Goal: Navigation & Orientation: Find specific page/section

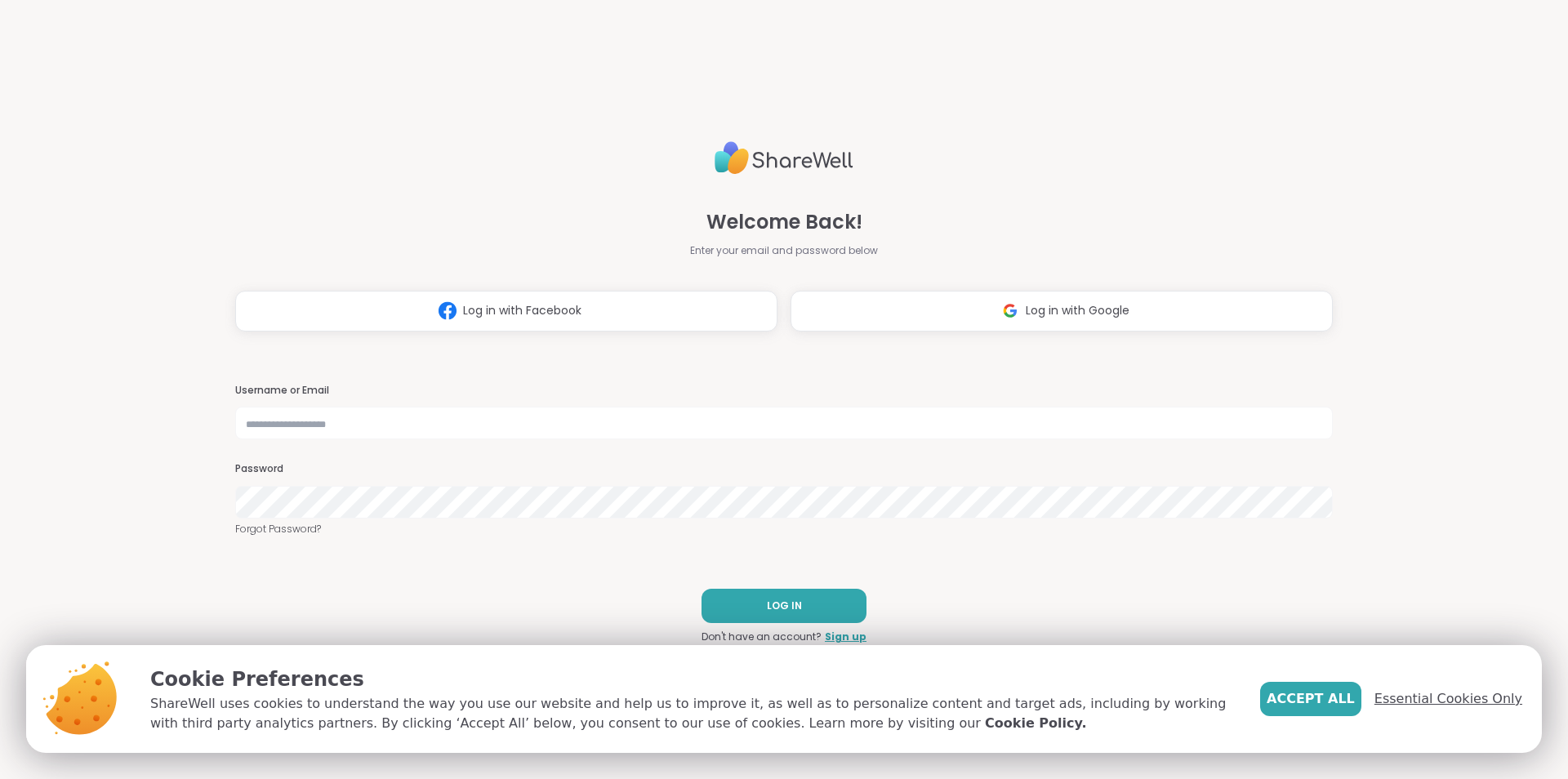
click at [1421, 696] on span "Essential Cookies Only" at bounding box center [1448, 699] width 148 height 20
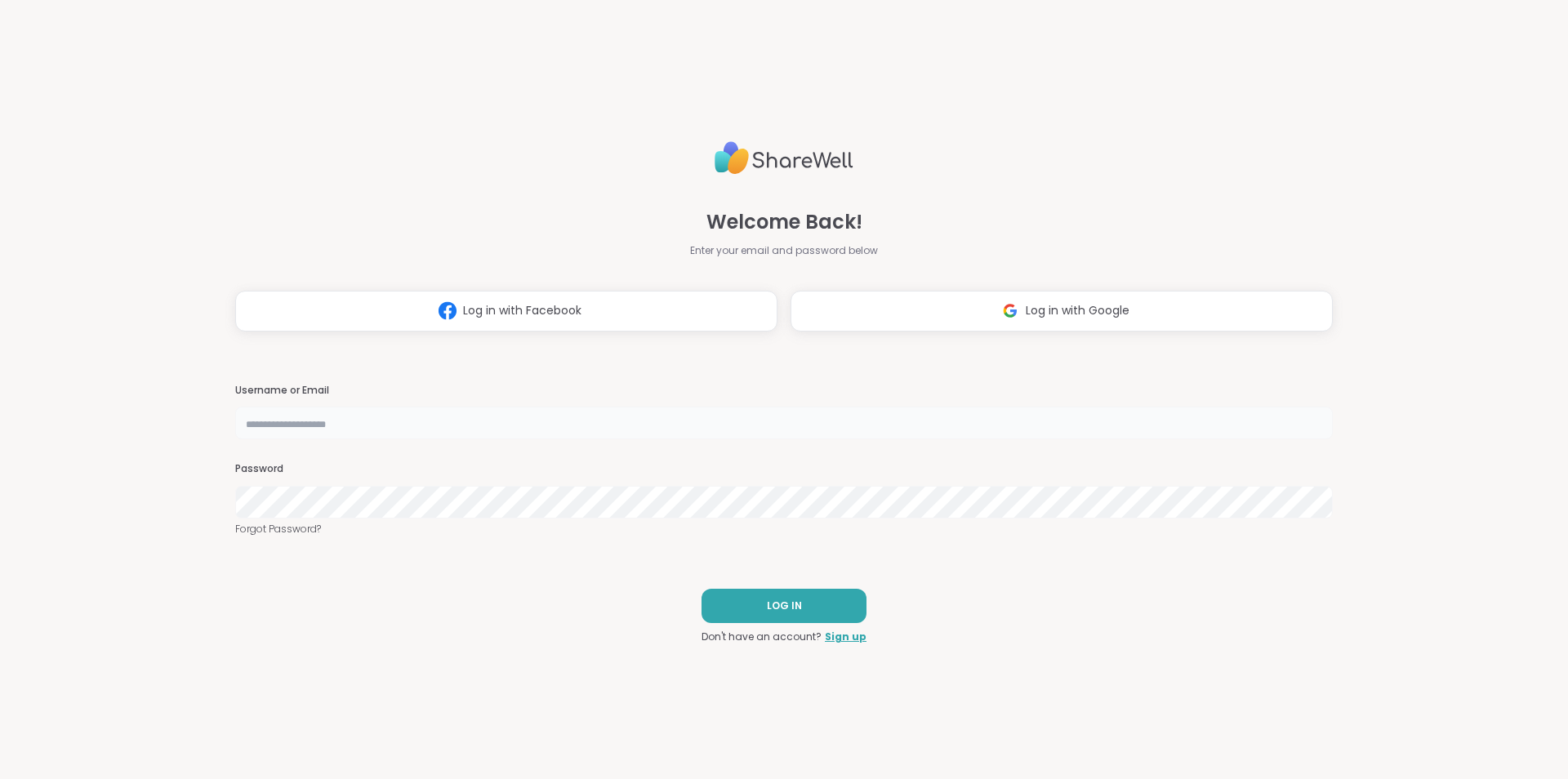
click at [509, 435] on input "text" at bounding box center [784, 423] width 1098 height 32
type input "********"
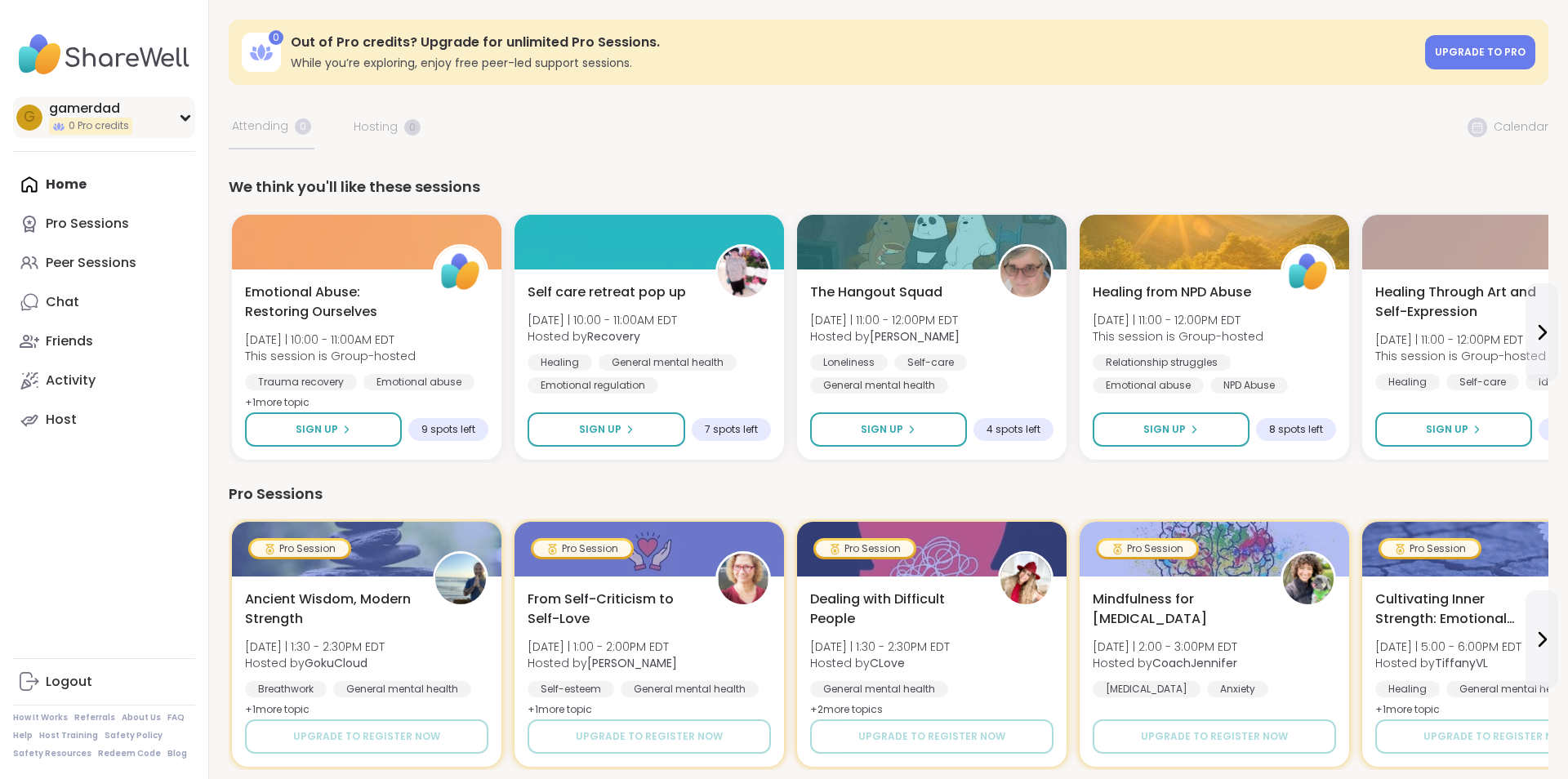
click at [161, 114] on div "g gamerdad 0 Pro credits" at bounding box center [104, 117] width 182 height 42
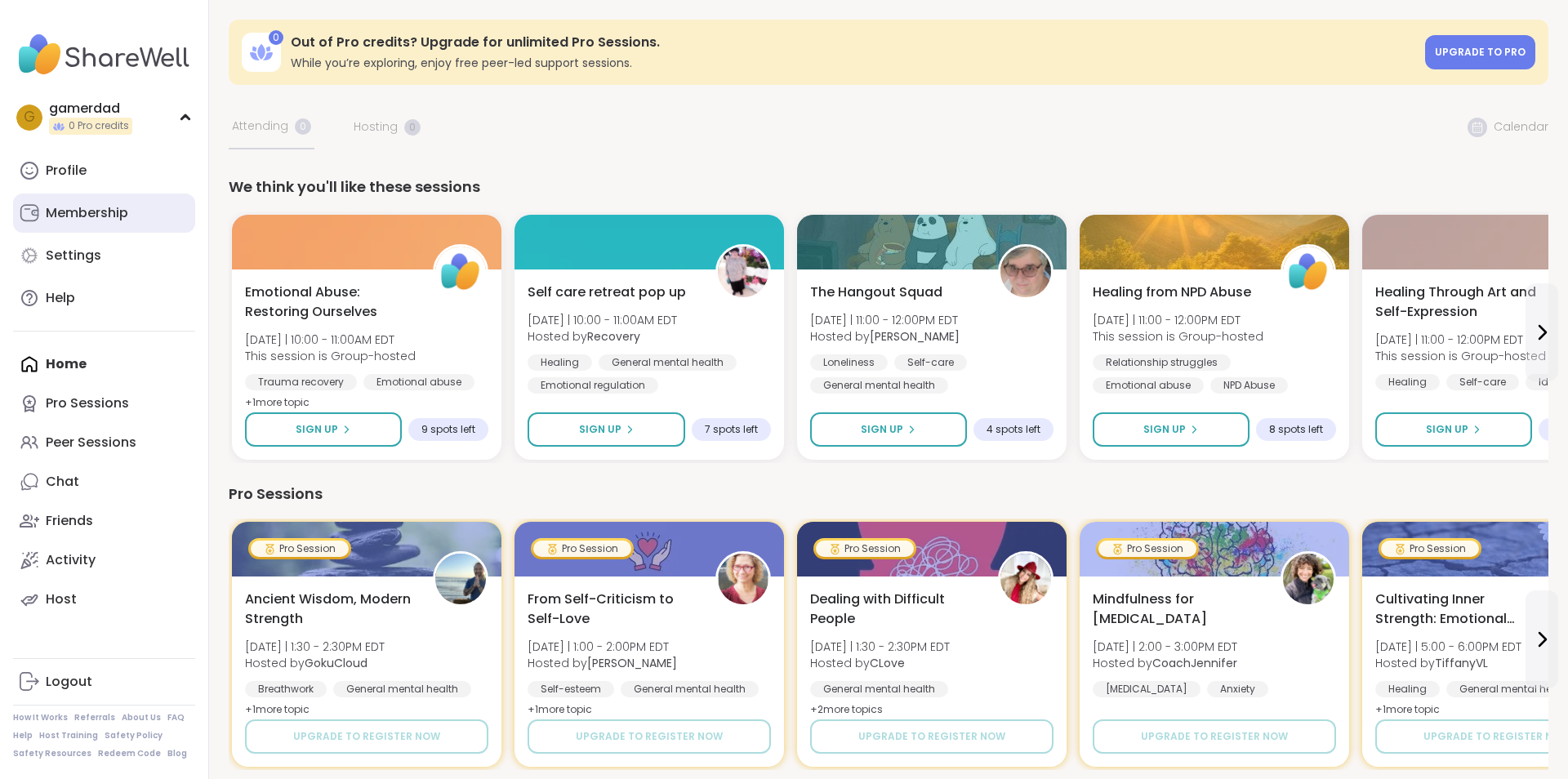
click at [91, 213] on div "Membership" at bounding box center [86, 213] width 83 height 18
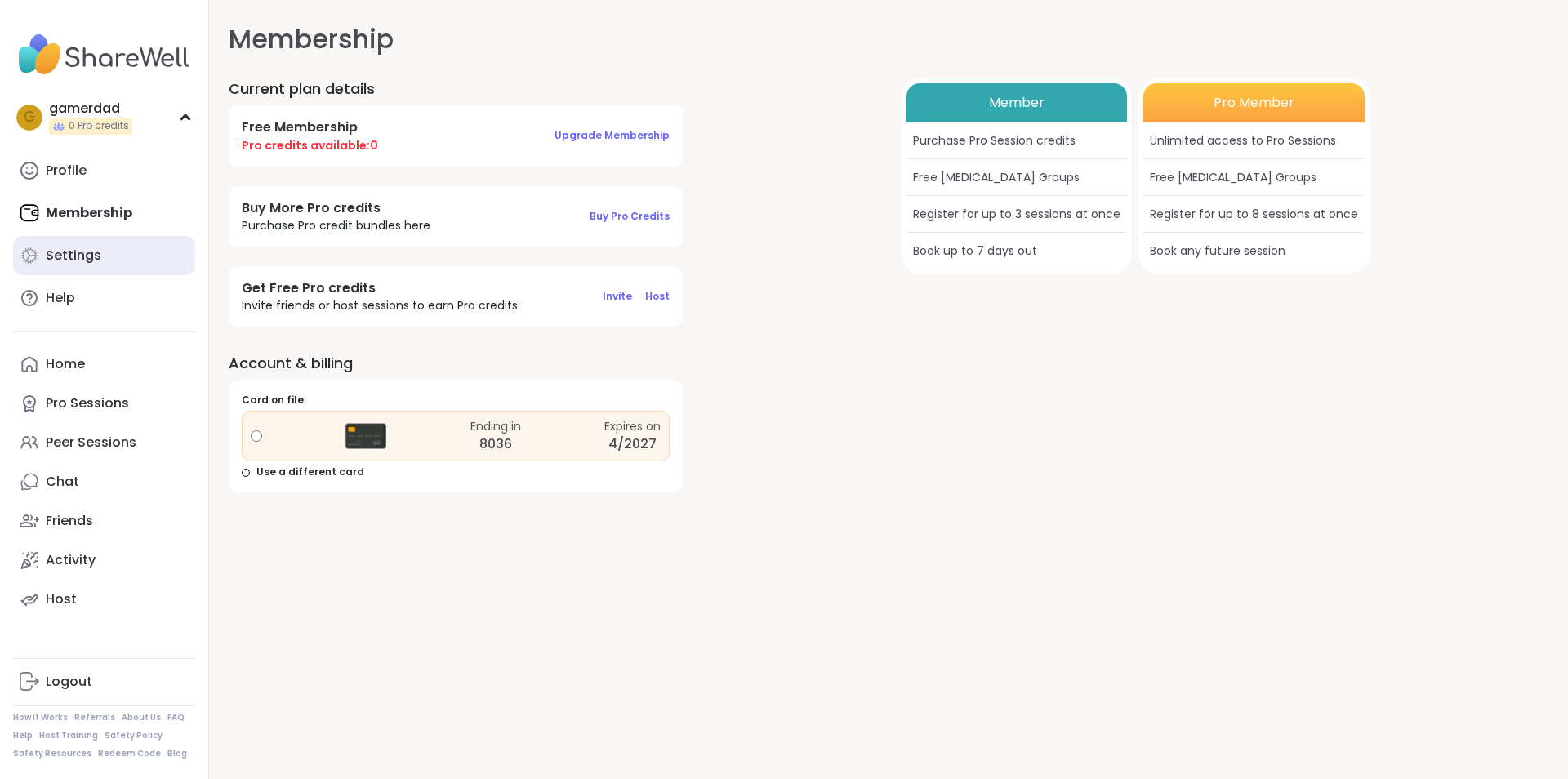
click at [71, 264] on div "Settings" at bounding box center [73, 256] width 55 height 18
select select "**"
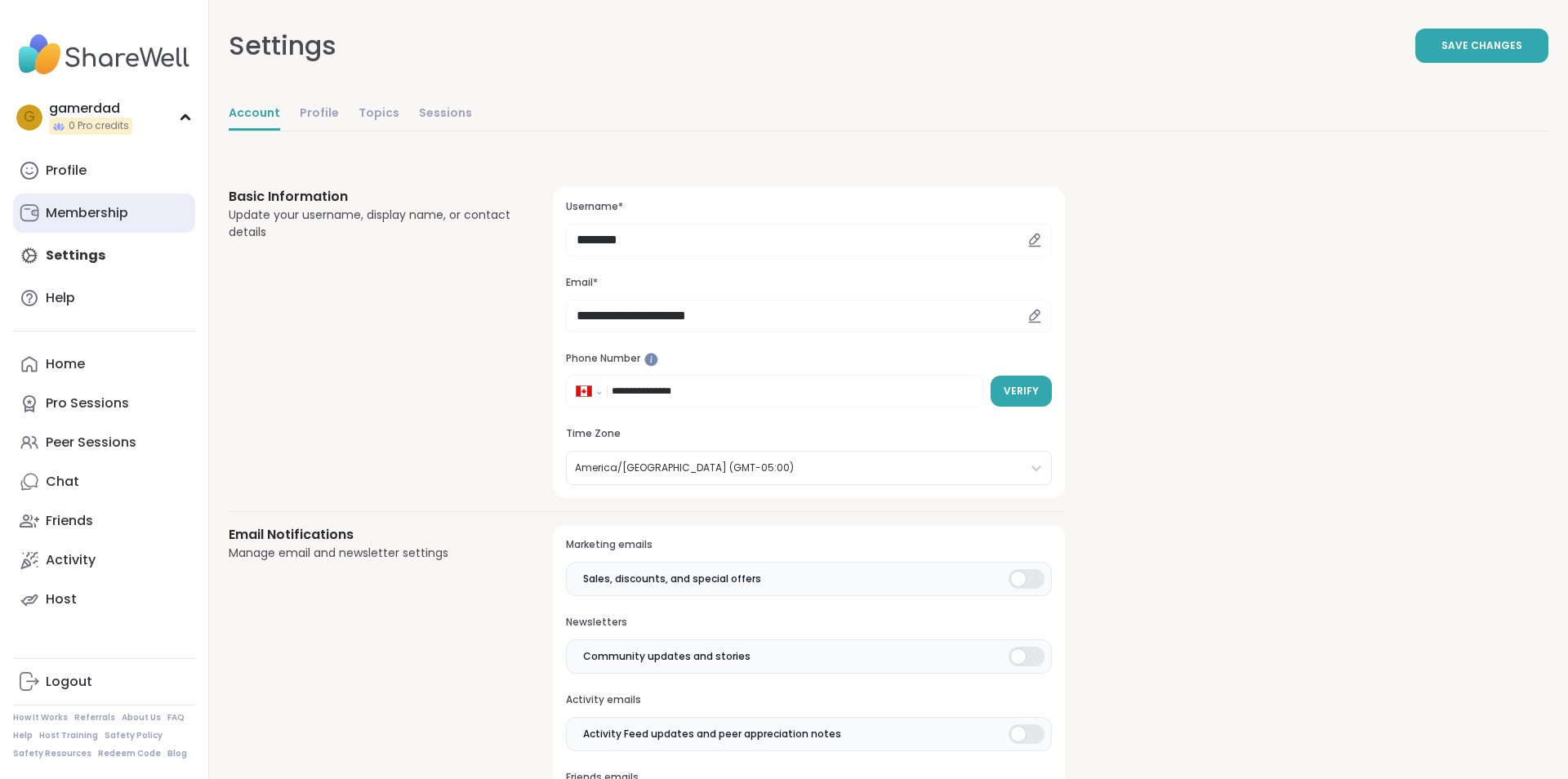
click at [96, 222] on div "Membership" at bounding box center [86, 213] width 83 height 18
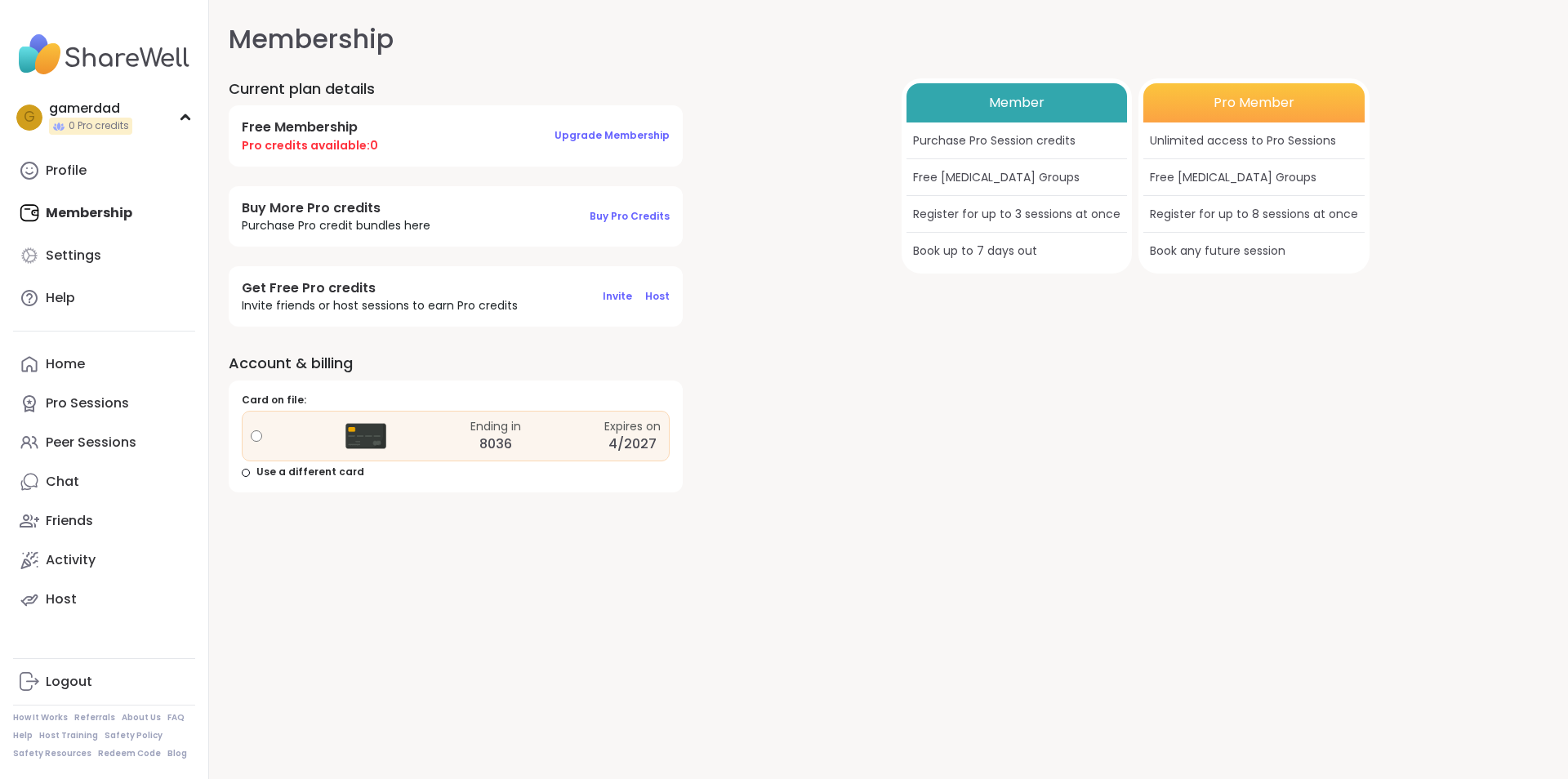
click at [348, 427] on img at bounding box center [366, 436] width 41 height 41
click at [98, 265] on div "Settings" at bounding box center [73, 256] width 55 height 18
select select "**"
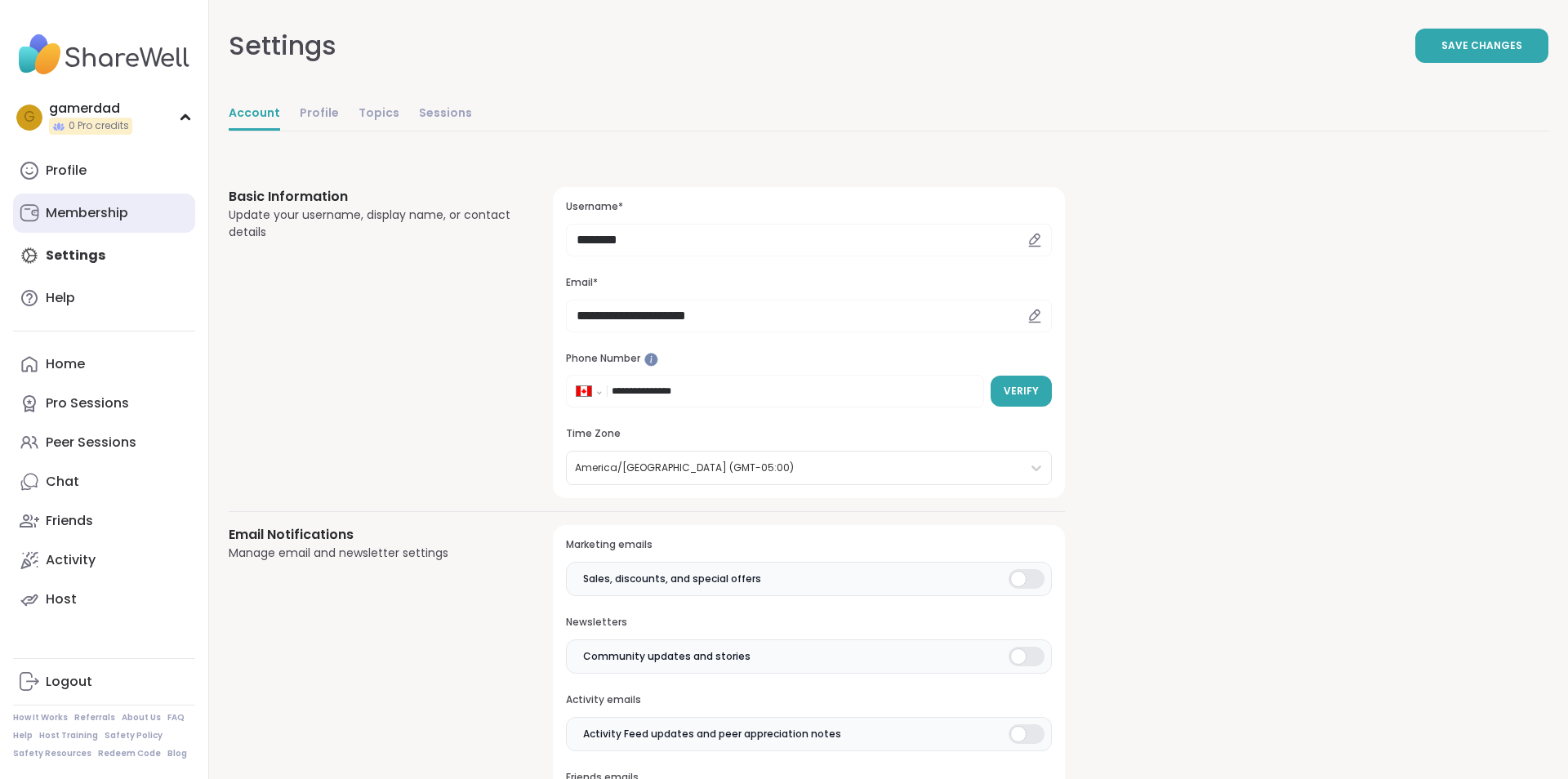
click at [154, 216] on link "Membership" at bounding box center [104, 213] width 182 height 39
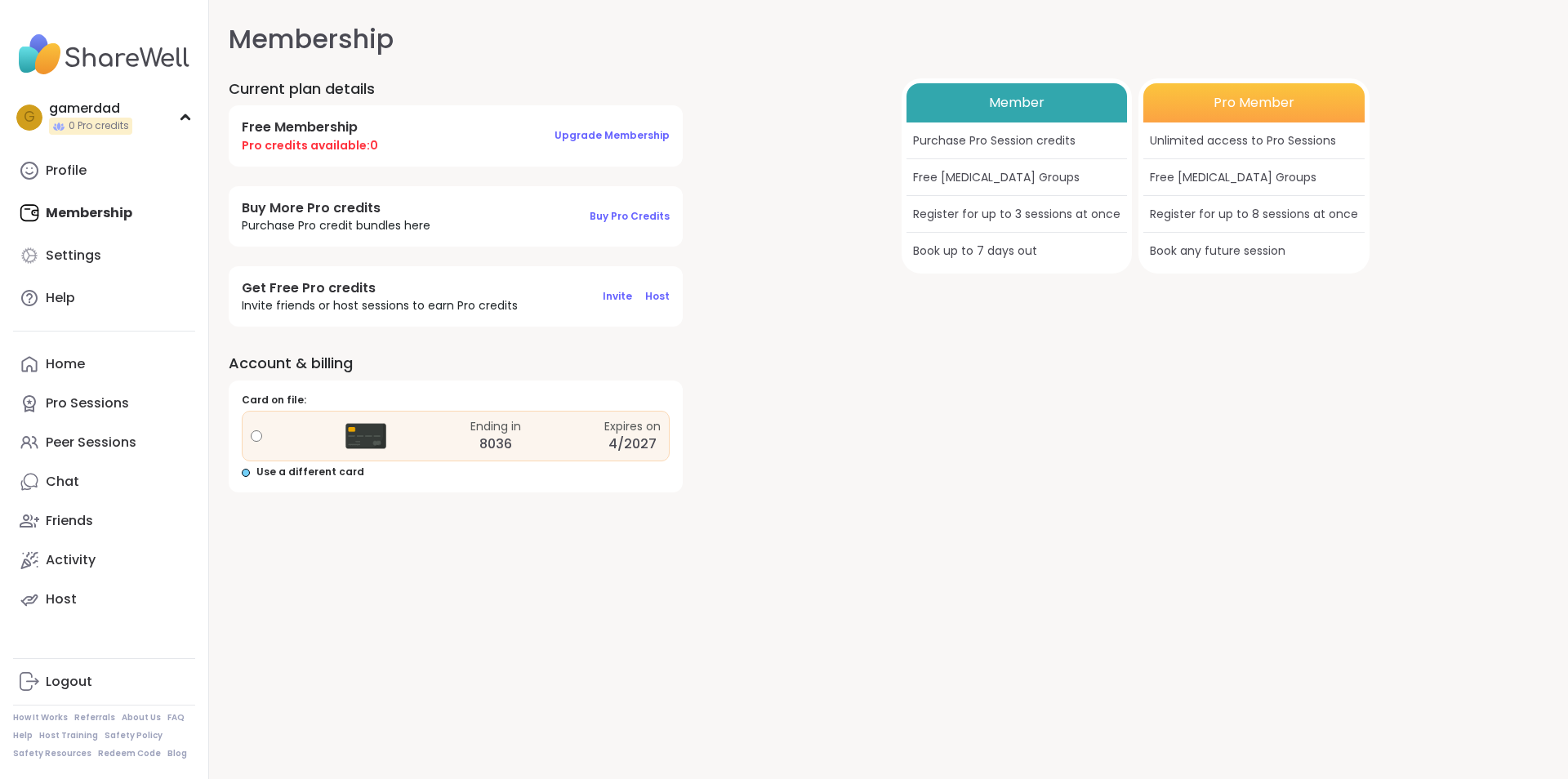
click at [293, 473] on span "Use a different card" at bounding box center [310, 472] width 107 height 14
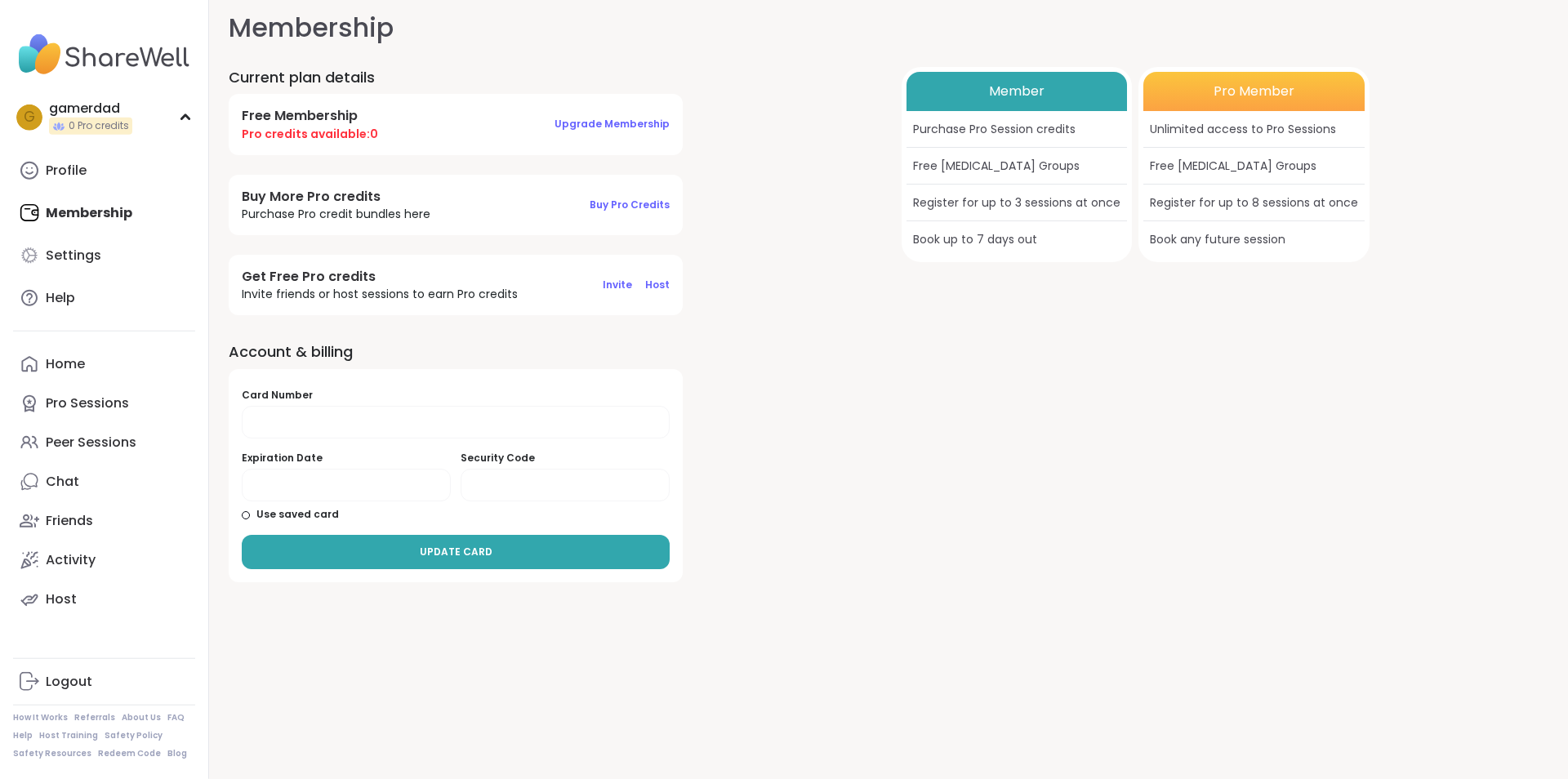
scroll to position [16, 0]
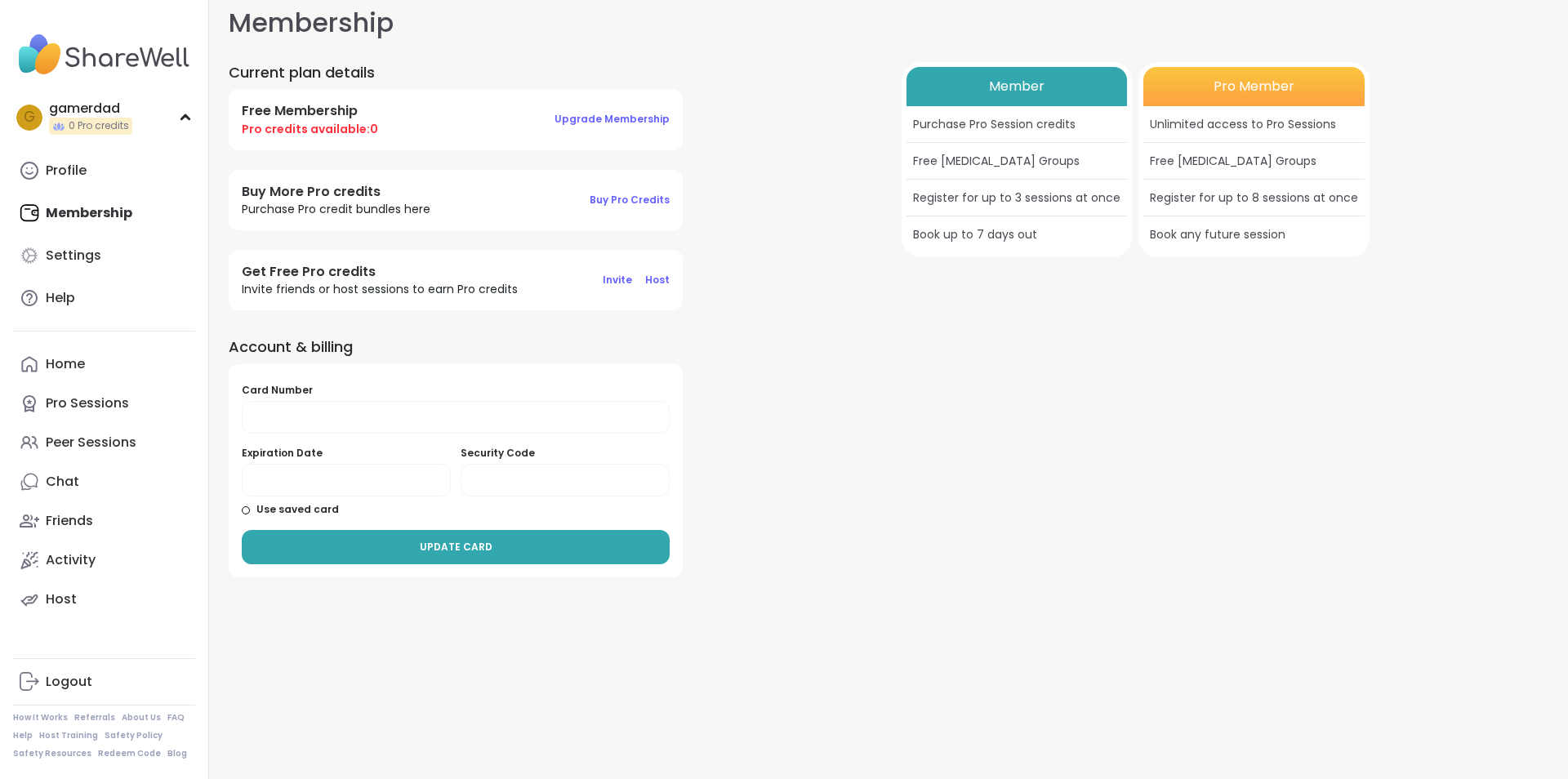
click at [77, 203] on div "Profile Membership Settings Help" at bounding box center [104, 234] width 182 height 166
click at [75, 270] on link "Settings" at bounding box center [104, 255] width 182 height 39
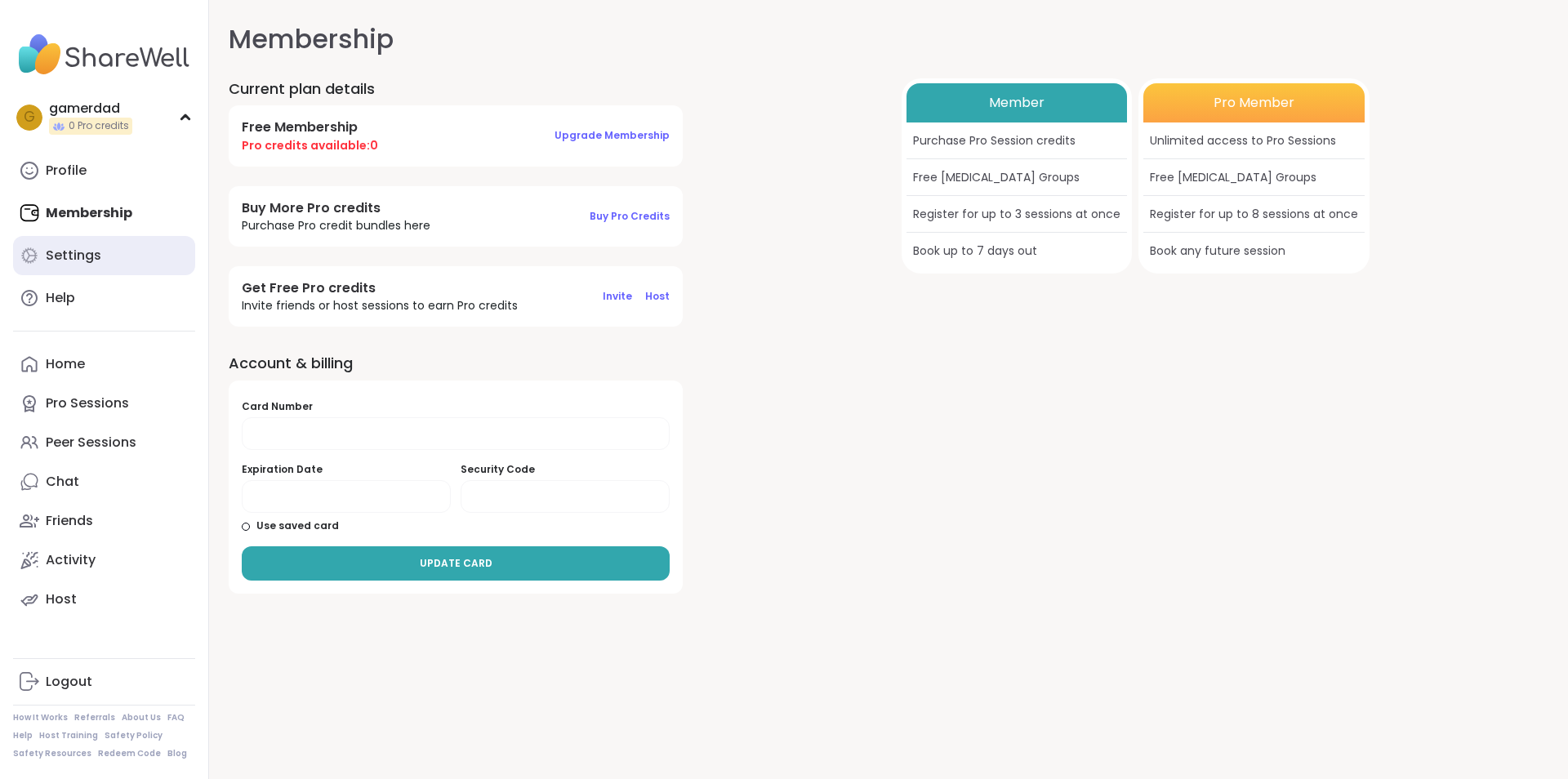
select select "**"
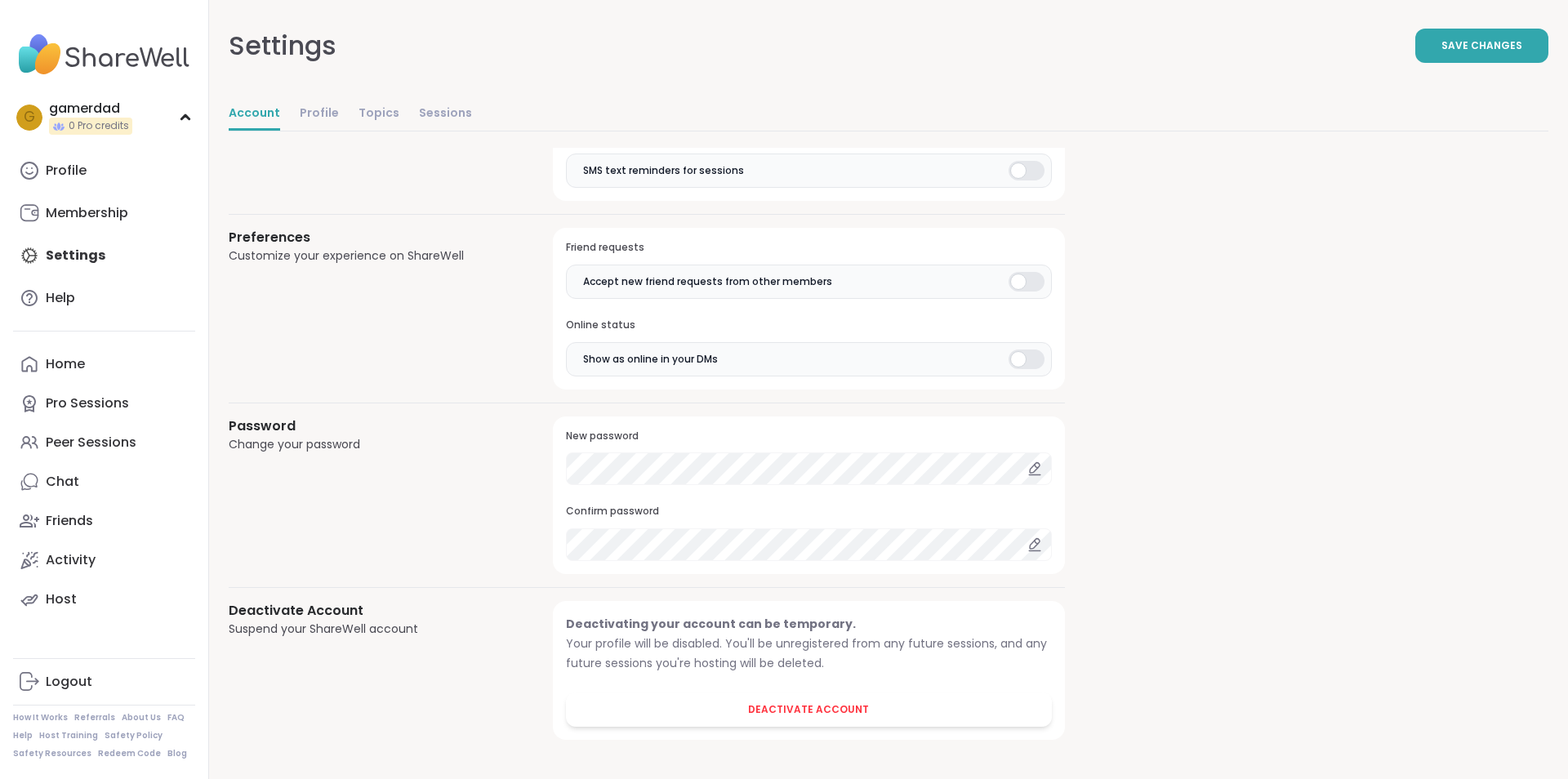
scroll to position [564, 0]
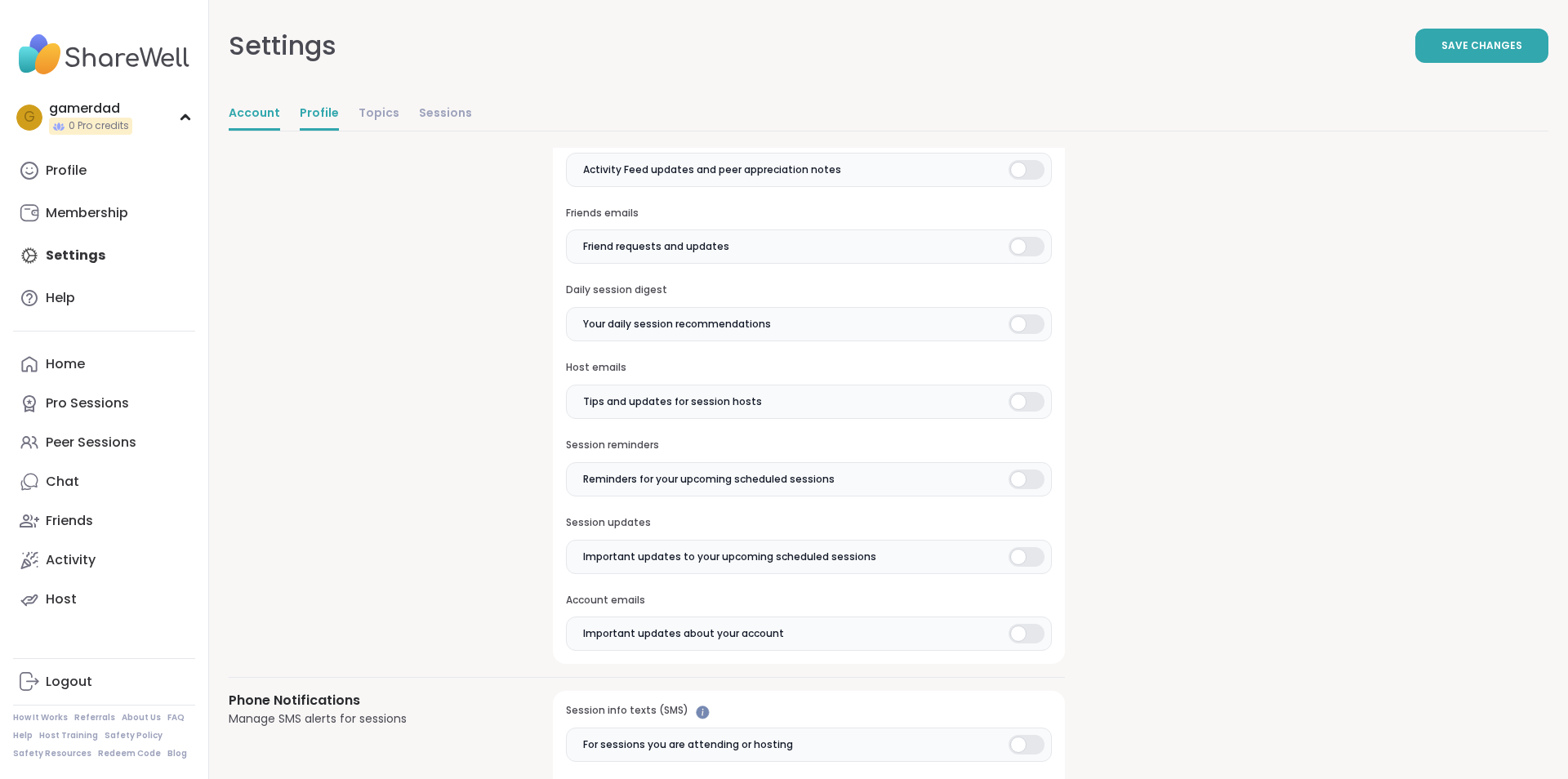
click at [303, 125] on link "Profile" at bounding box center [319, 114] width 39 height 32
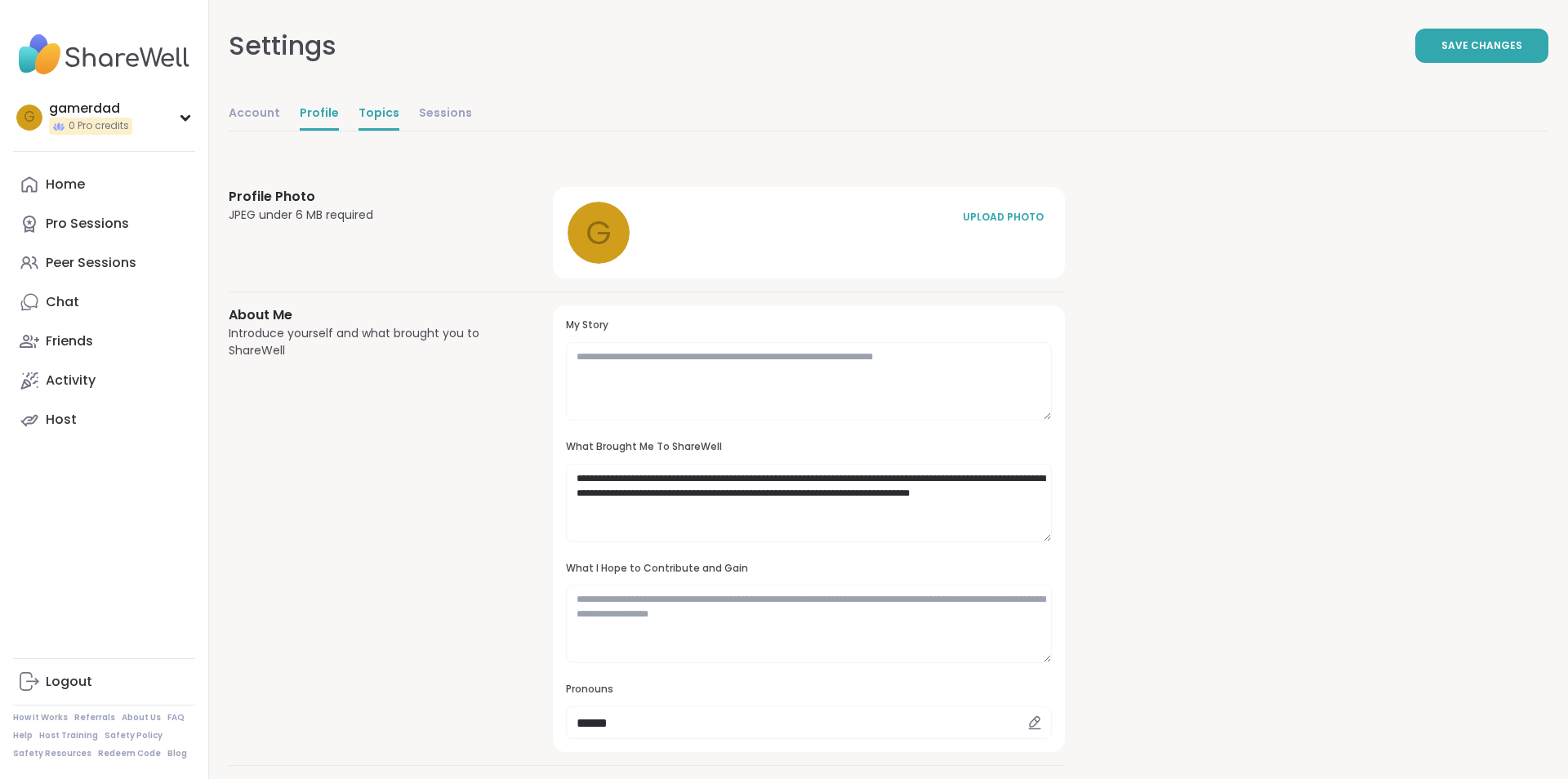
click at [371, 113] on link "Topics" at bounding box center [378, 114] width 41 height 32
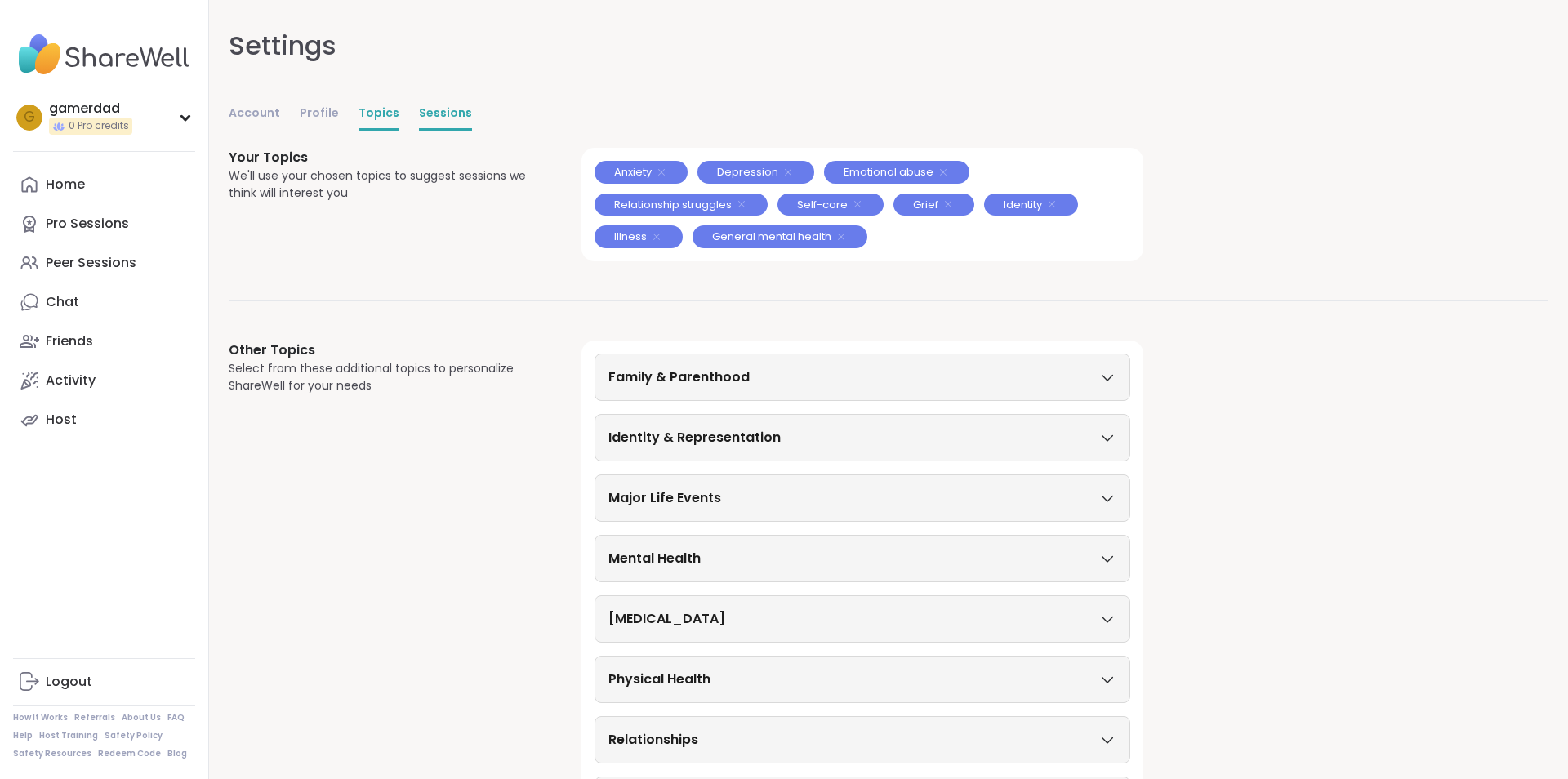
click at [457, 124] on link "Sessions" at bounding box center [445, 114] width 53 height 32
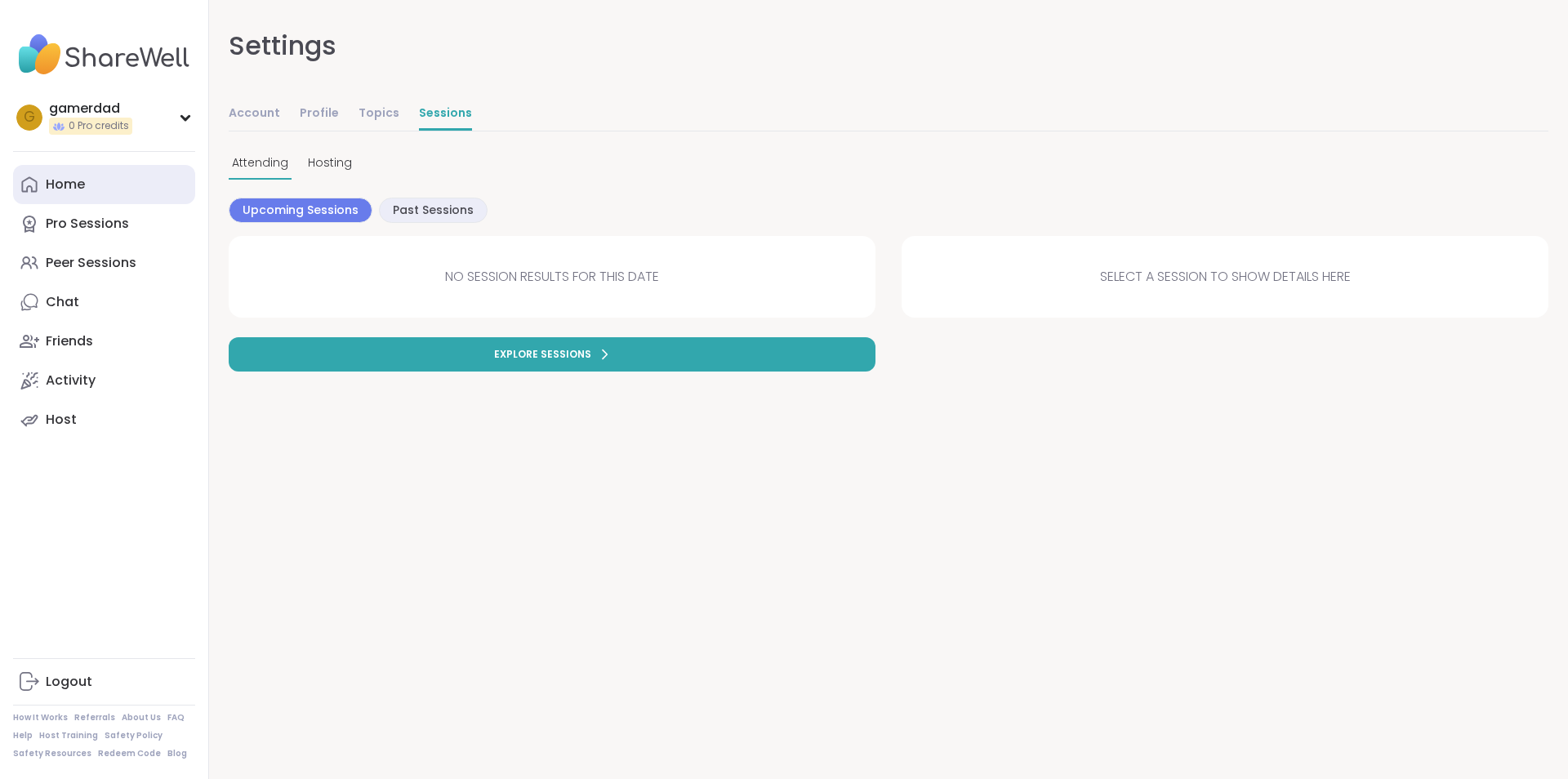
click at [87, 189] on link "Home" at bounding box center [104, 184] width 182 height 39
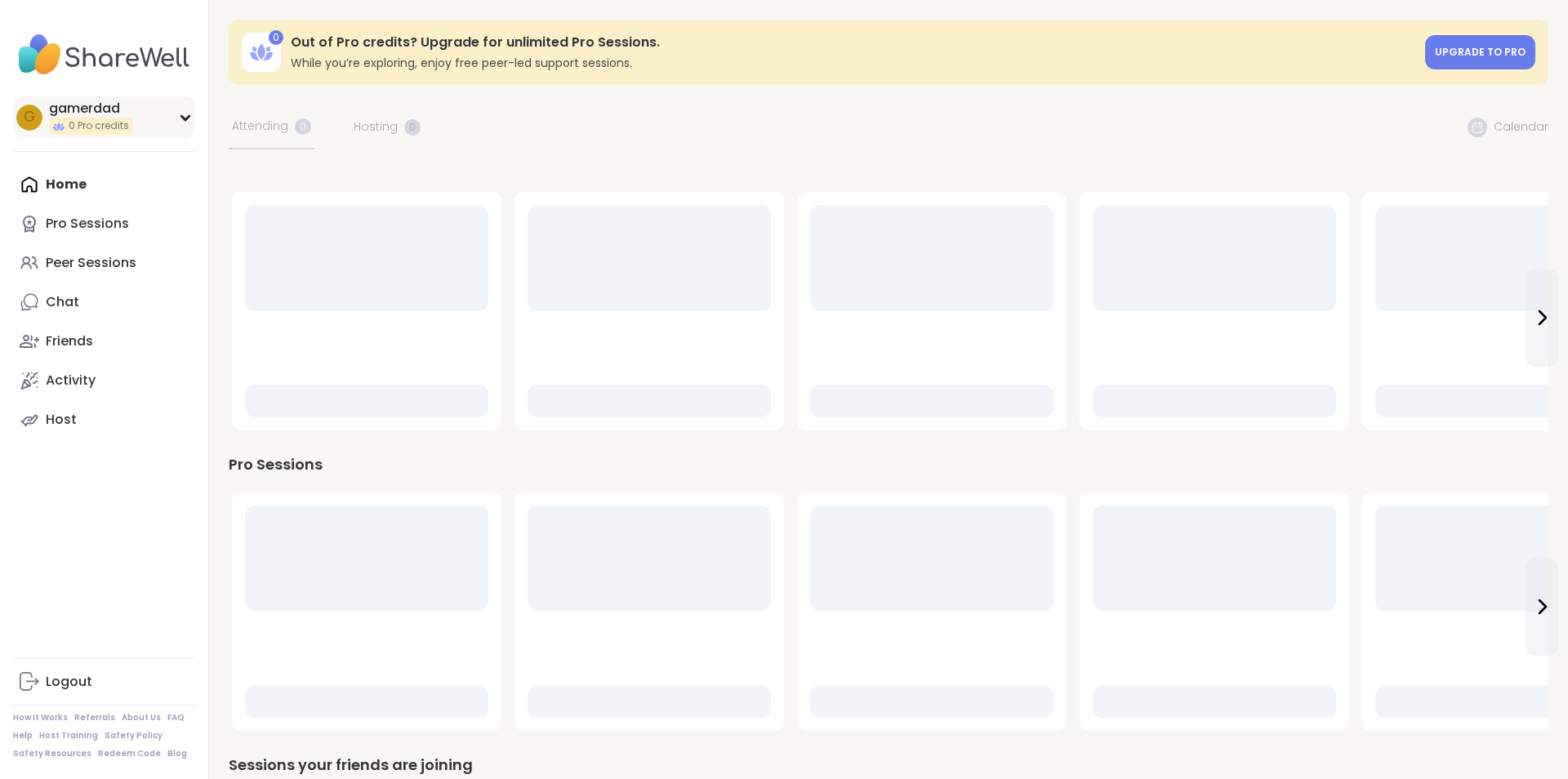
click at [142, 120] on div "g gamerdad 0 Pro credits" at bounding box center [104, 117] width 182 height 42
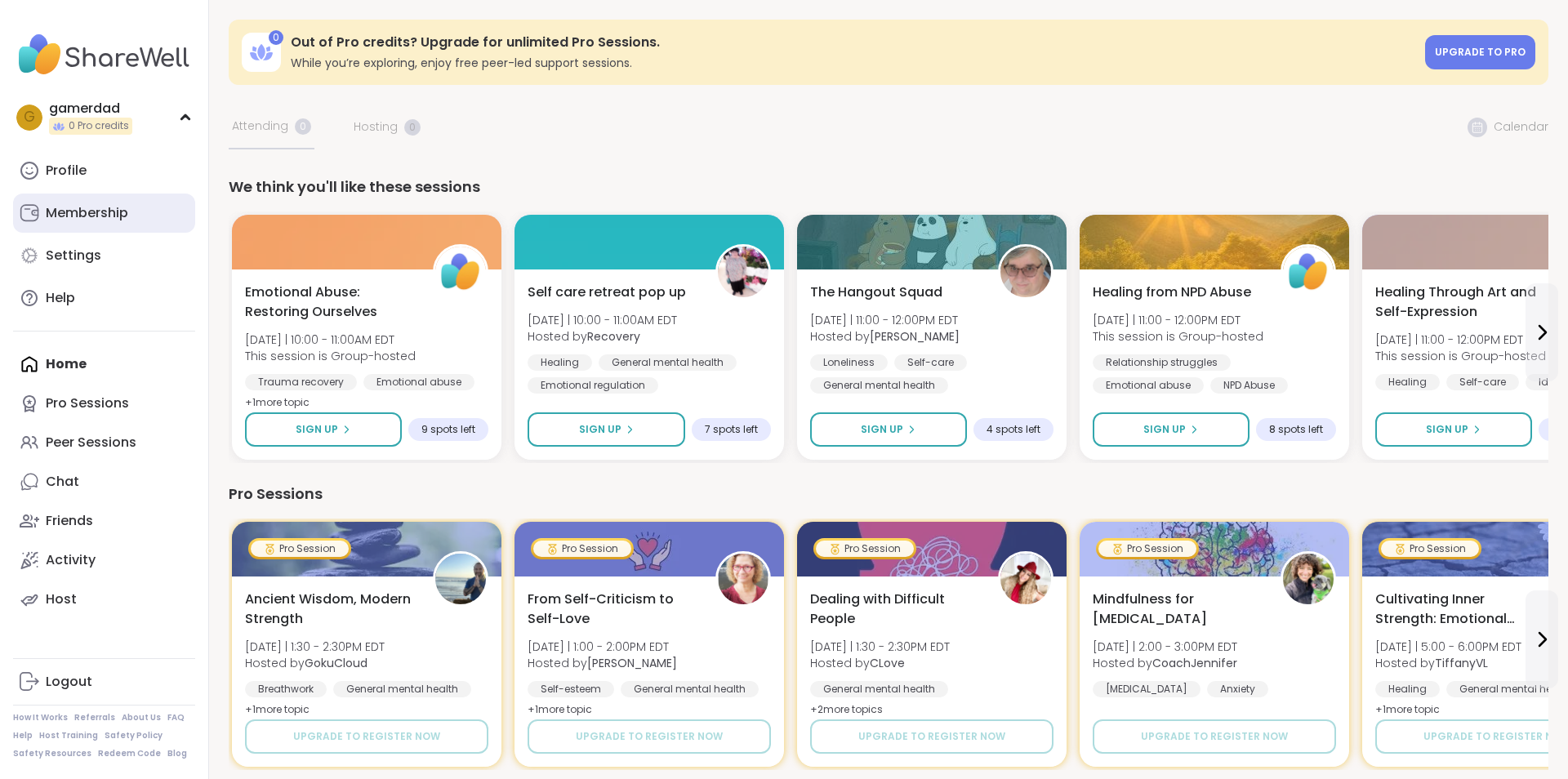
click at [96, 222] on div "Membership" at bounding box center [86, 213] width 83 height 18
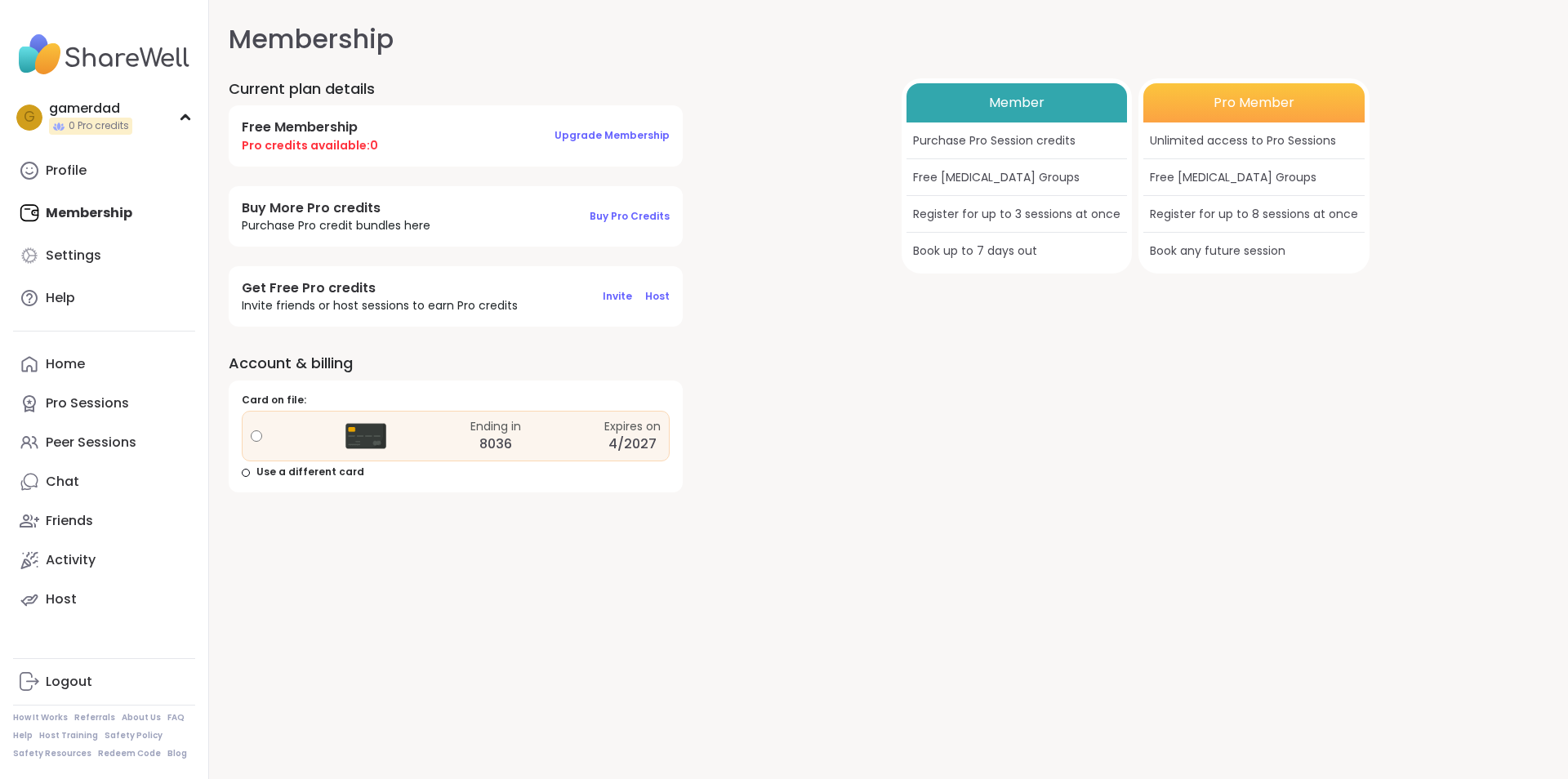
click at [377, 430] on img at bounding box center [366, 436] width 41 height 41
drag, startPoint x: 377, startPoint y: 430, endPoint x: 721, endPoint y: 484, distance: 348.2
click at [70, 168] on div "Profile" at bounding box center [66, 170] width 41 height 18
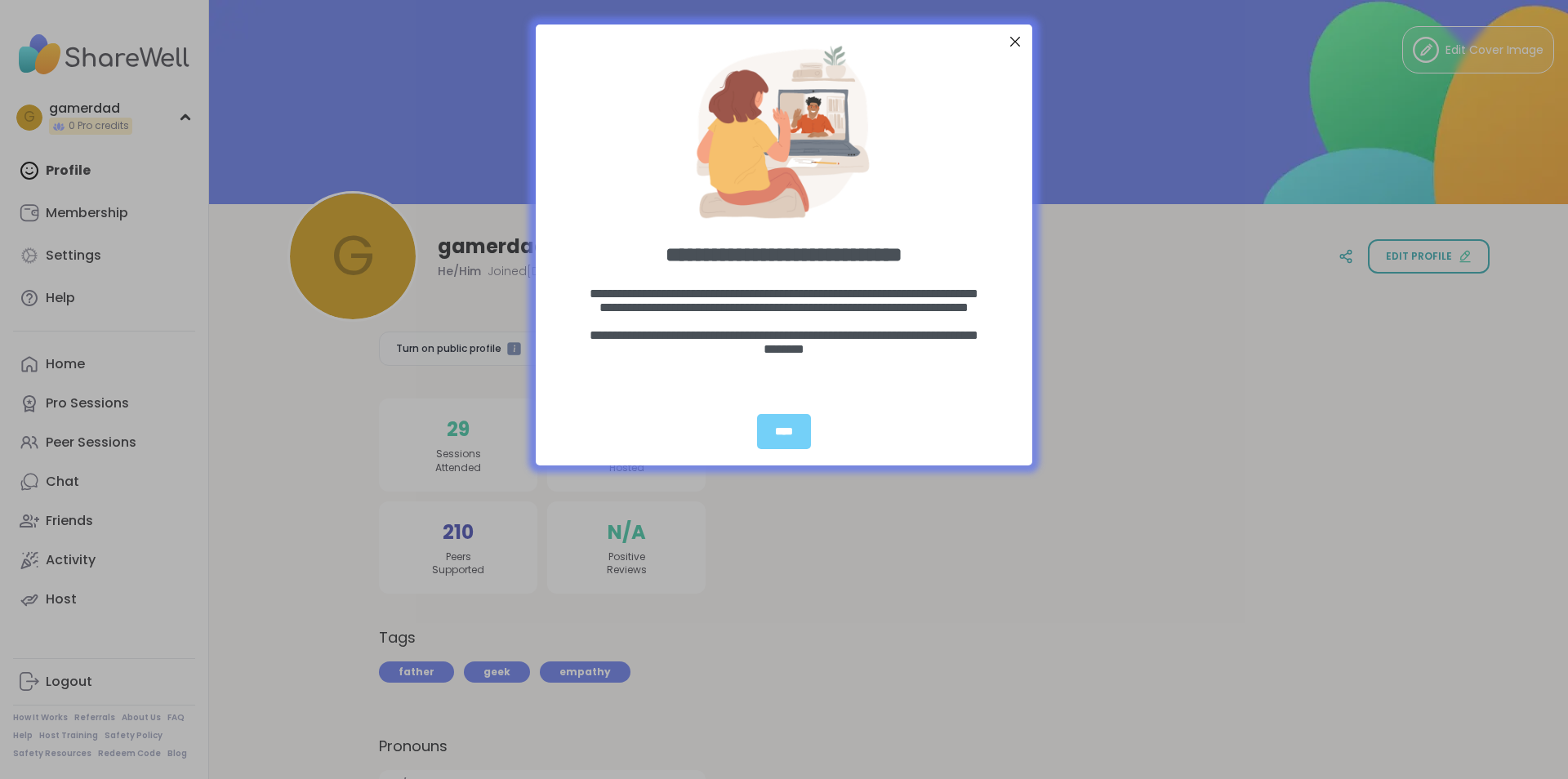
click at [1010, 36] on div at bounding box center [1014, 42] width 21 height 21
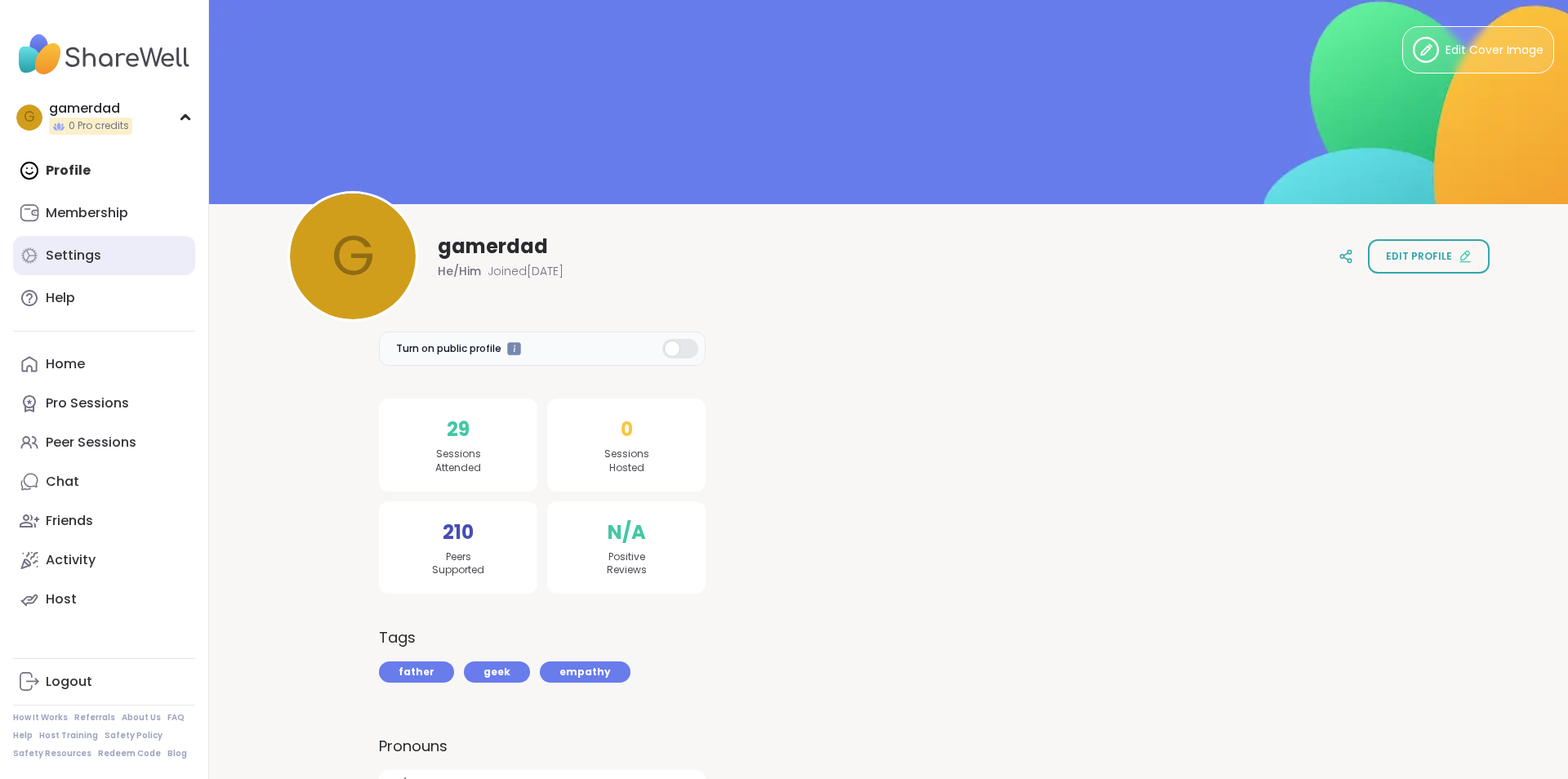
click at [95, 260] on div "Settings" at bounding box center [73, 256] width 55 height 18
select select "**"
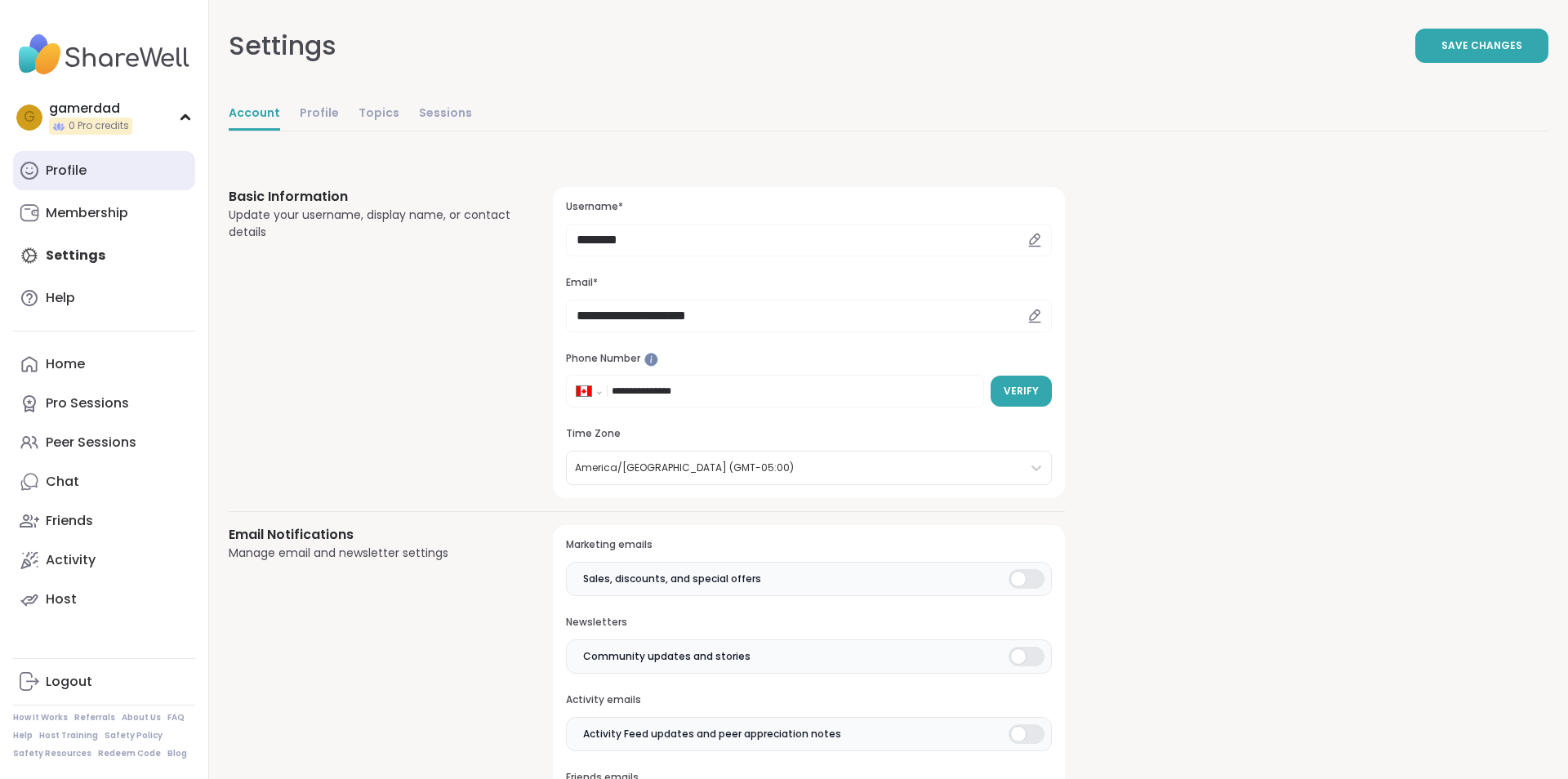
click at [73, 180] on div "Profile" at bounding box center [66, 170] width 41 height 18
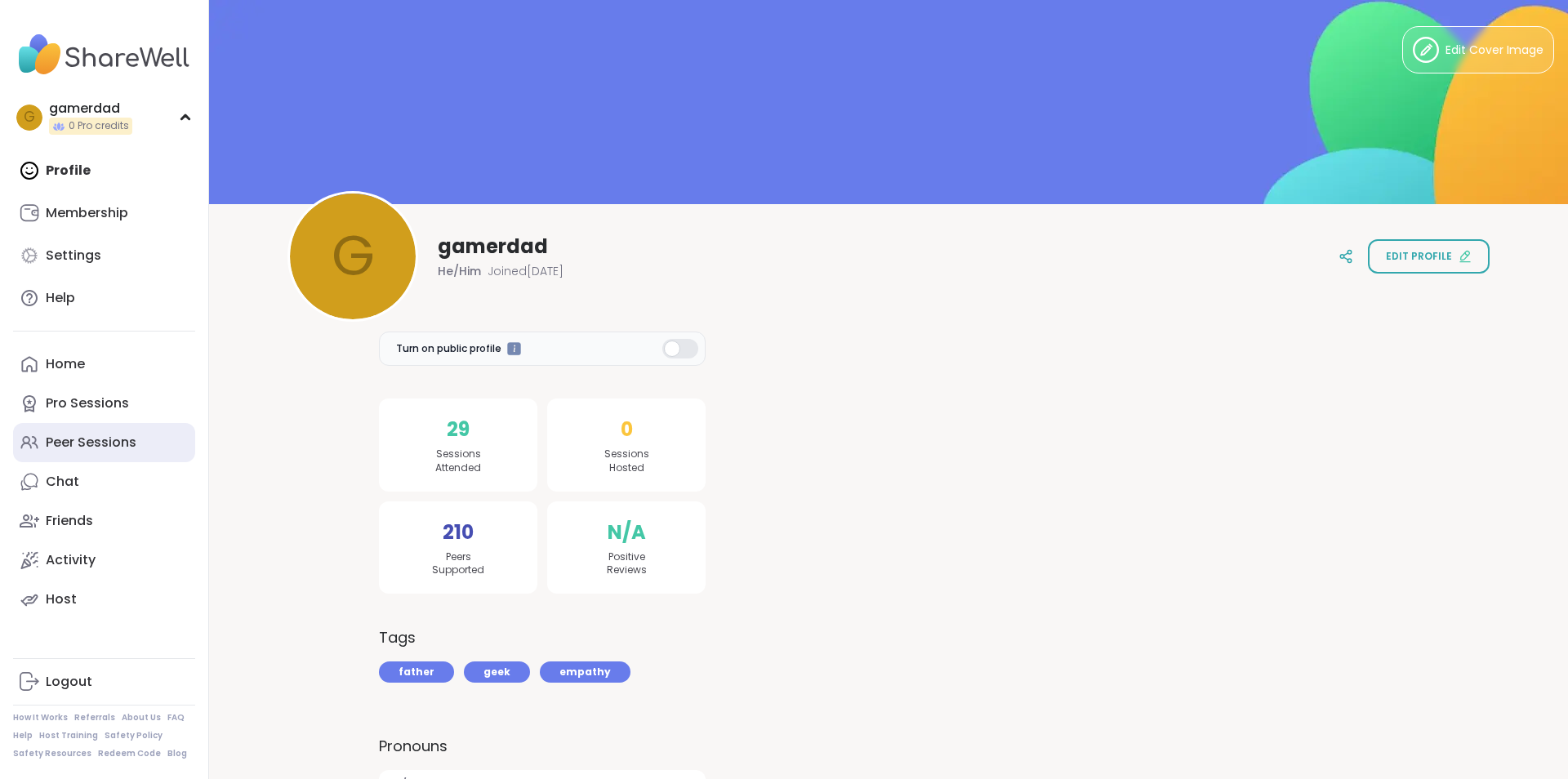
click at [66, 458] on link "Peer Sessions" at bounding box center [104, 442] width 182 height 39
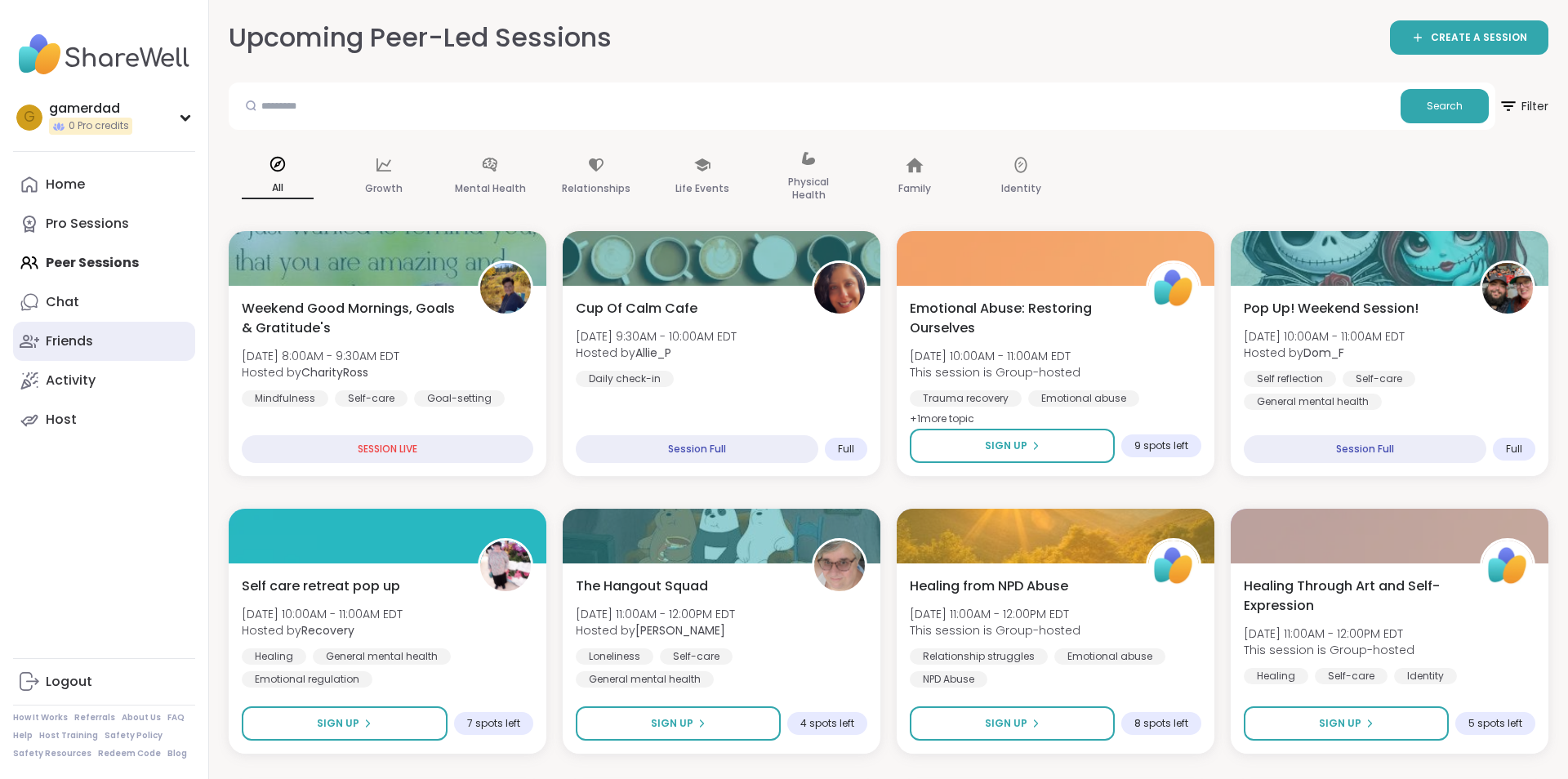
click at [71, 347] on div "Friends" at bounding box center [69, 341] width 47 height 18
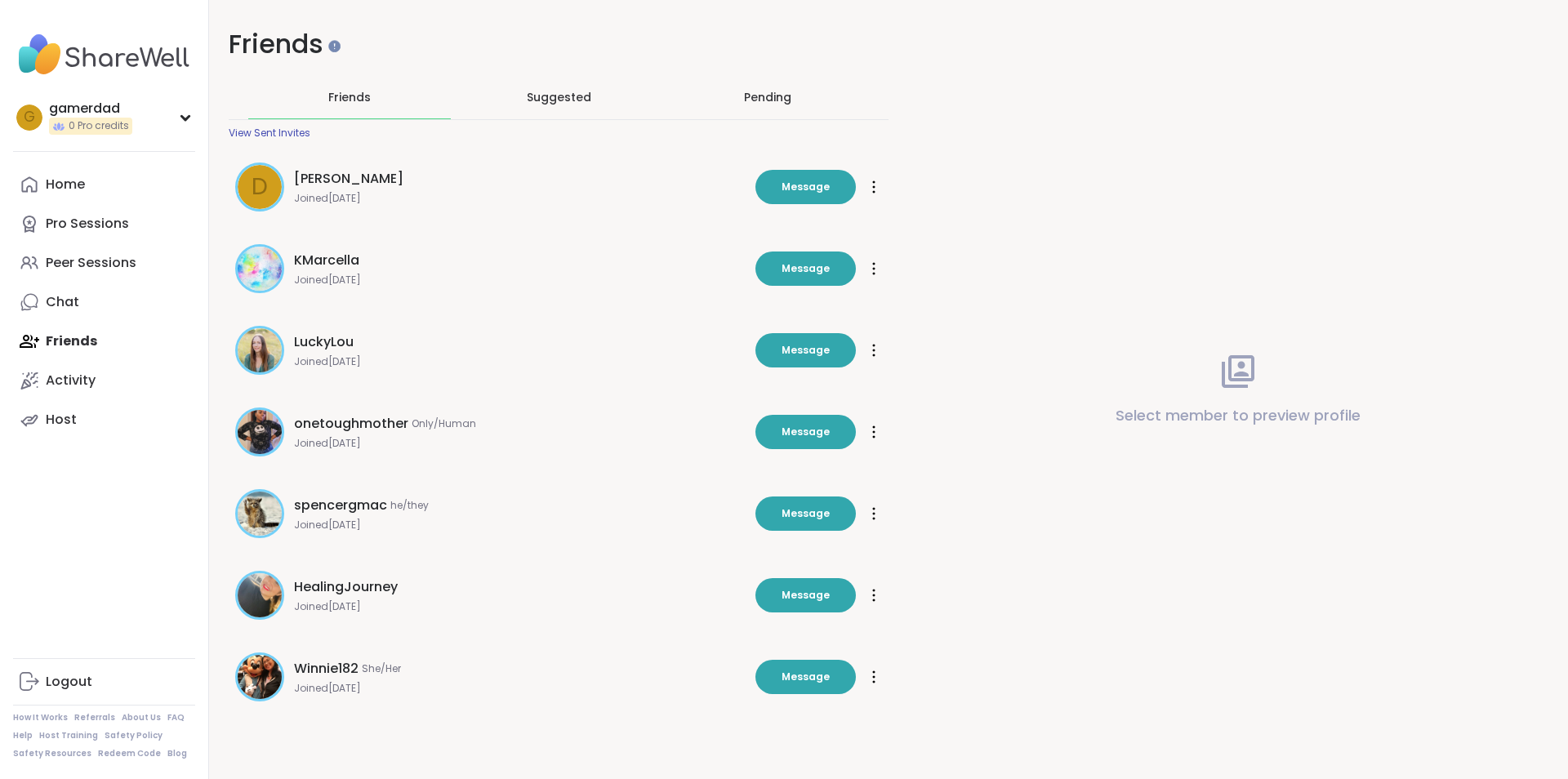
click at [255, 345] on img at bounding box center [259, 351] width 44 height 44
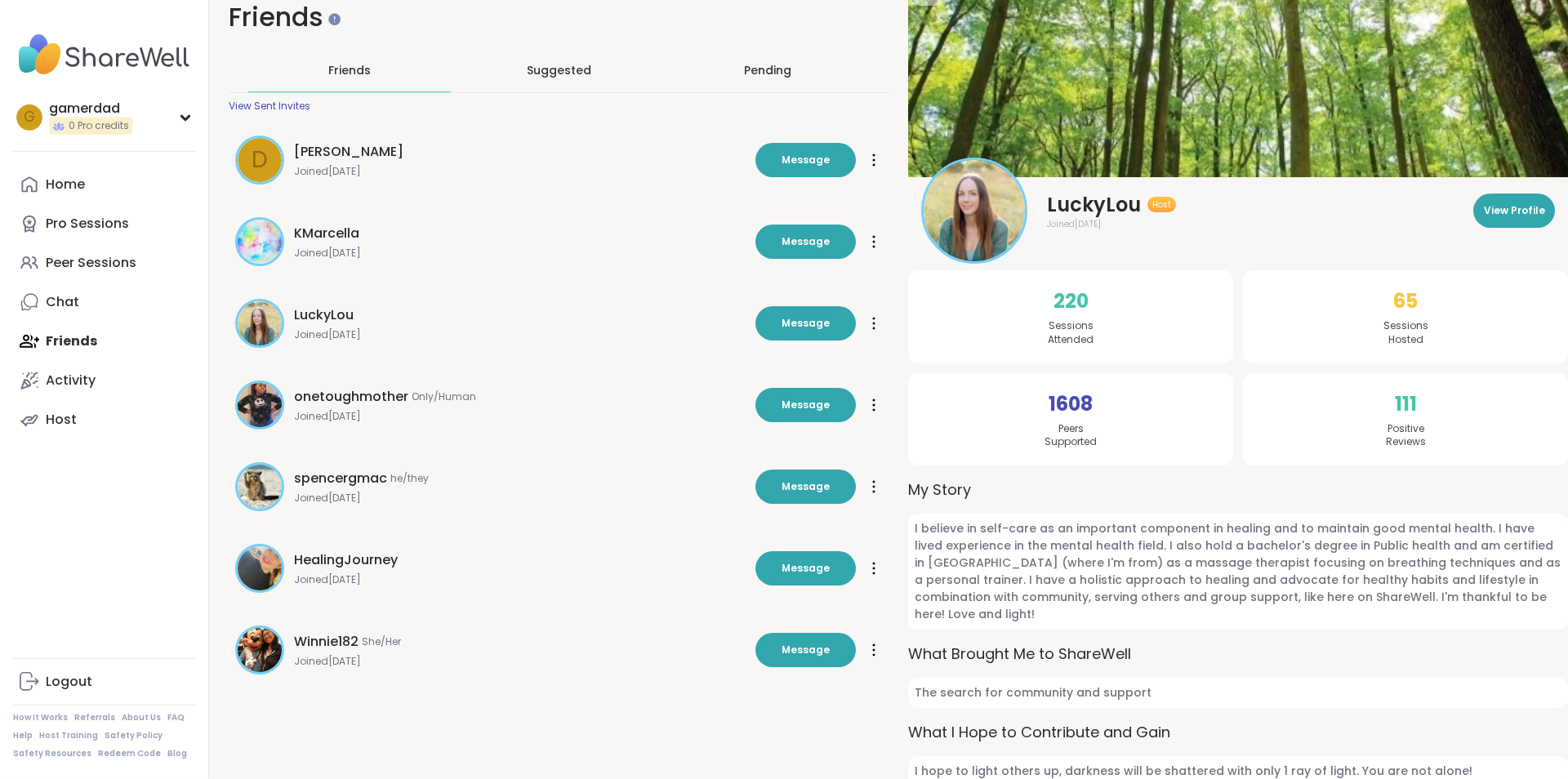
scroll to position [49, 0]
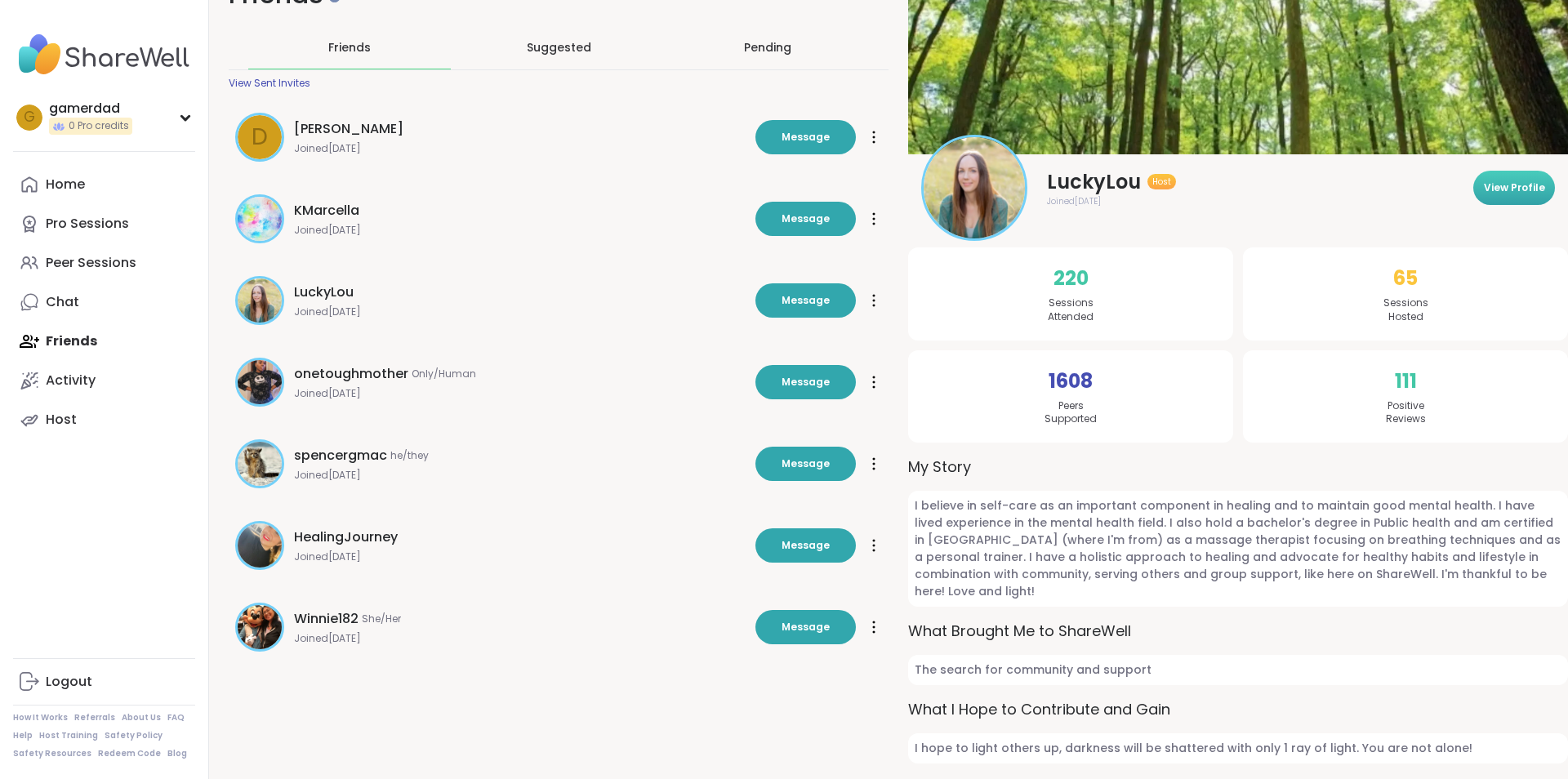
click at [1499, 193] on span "View Profile" at bounding box center [1514, 187] width 61 height 14
